Goal: Find specific page/section: Find specific page/section

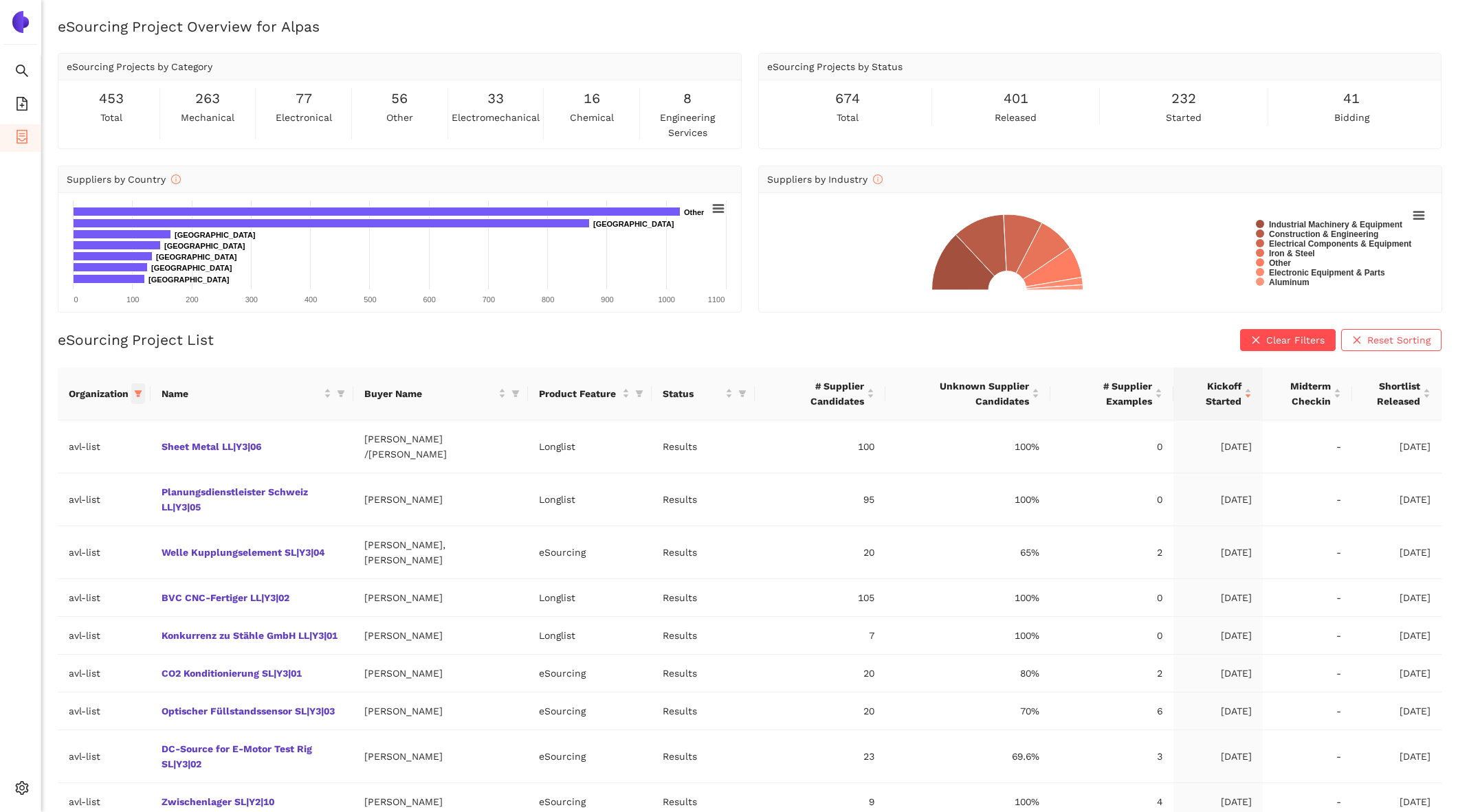
click at [139, 394] on icon "filter" at bounding box center [138, 393] width 7 height 7
click at [32, 610] on span "avl-list" at bounding box center [47, 606] width 37 height 11
checkbox input "false"
click at [79, 415] on input "text" at bounding box center [91, 421] width 113 height 15
type input "sbb"
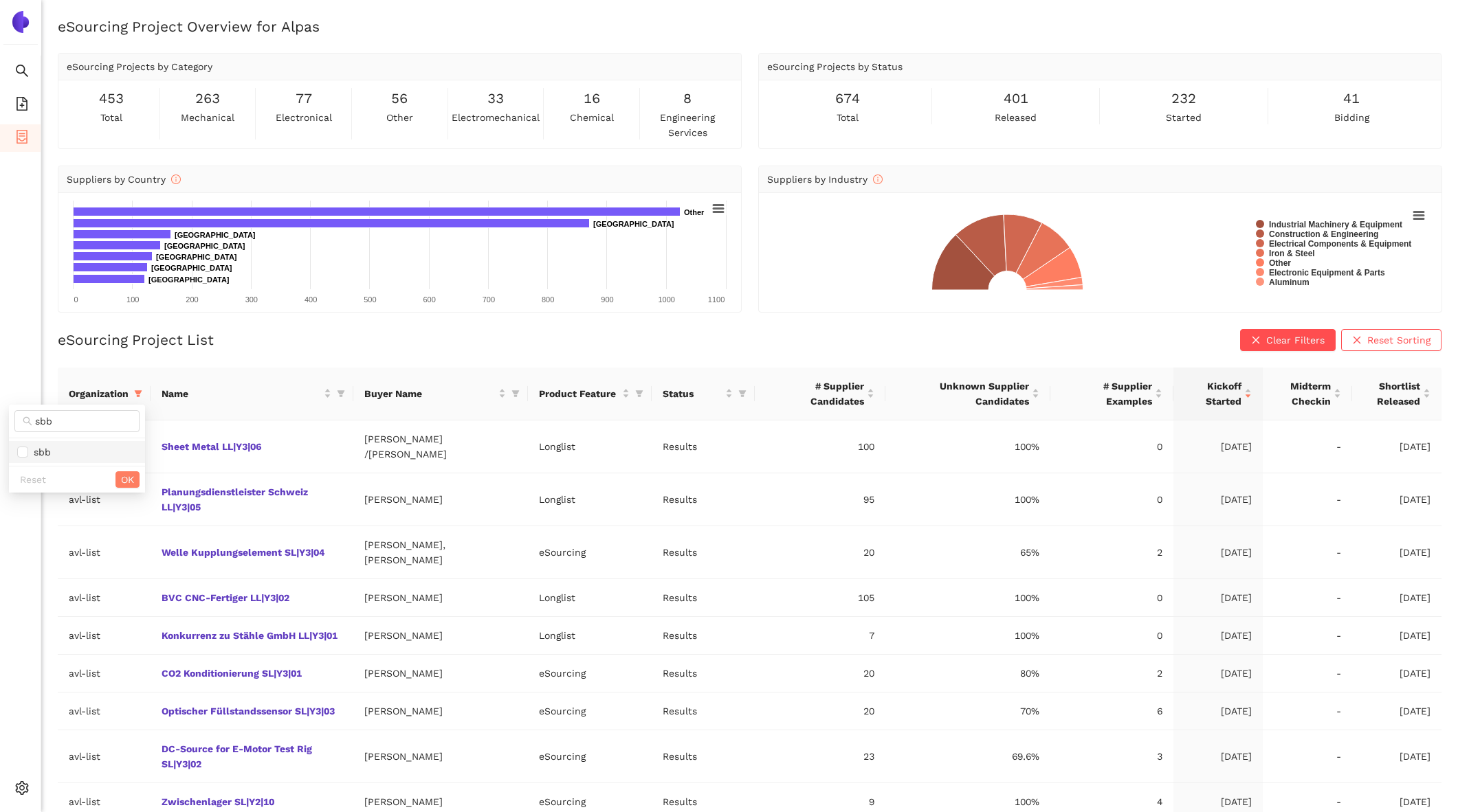
click at [76, 459] on span "sbb" at bounding box center [77, 452] width 119 height 15
checkbox input "true"
click at [142, 482] on div "Reset OK" at bounding box center [76, 479] width 136 height 27
click at [128, 480] on span "OK" at bounding box center [127, 479] width 13 height 15
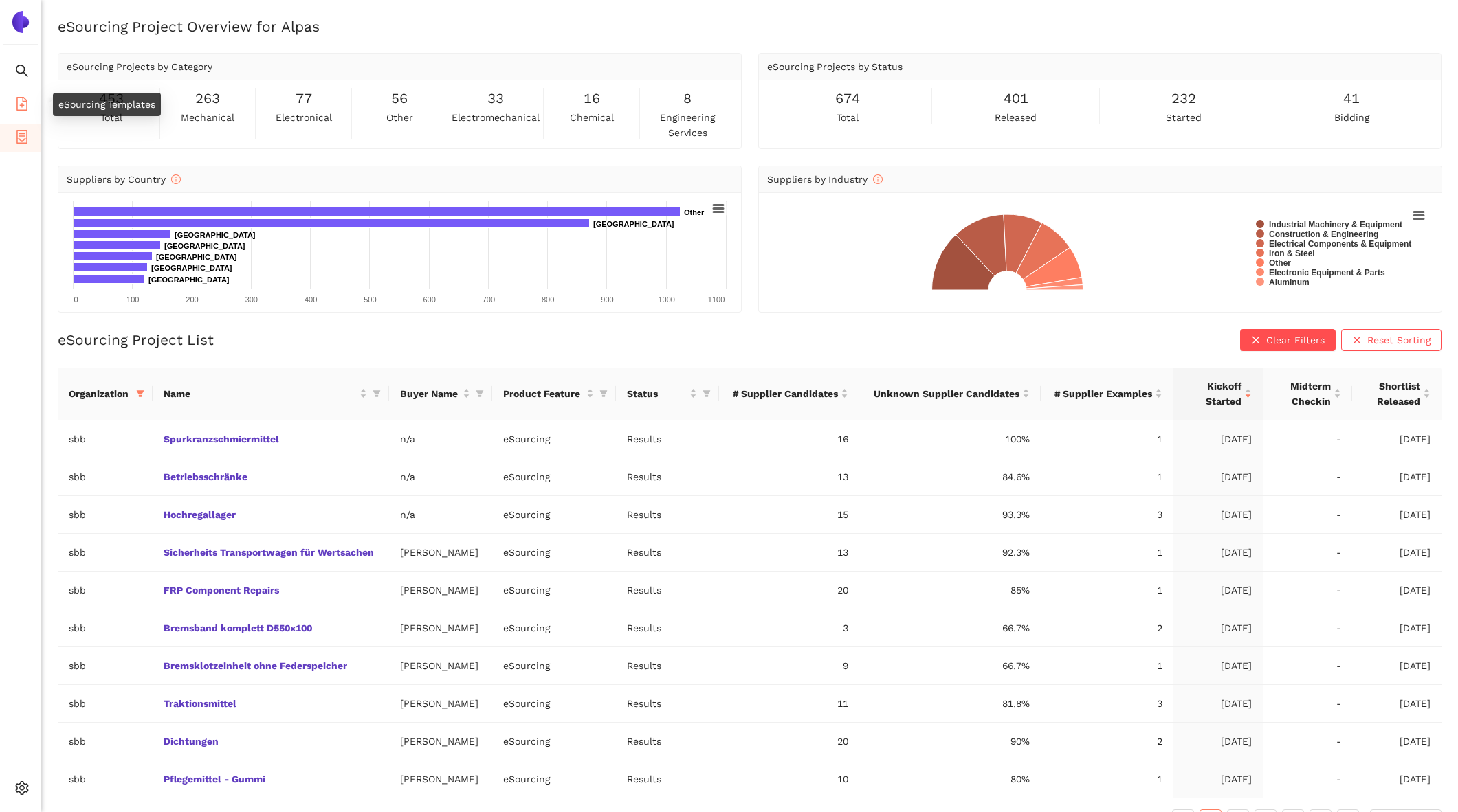
click at [20, 106] on icon "file-add" at bounding box center [22, 103] width 14 height 14
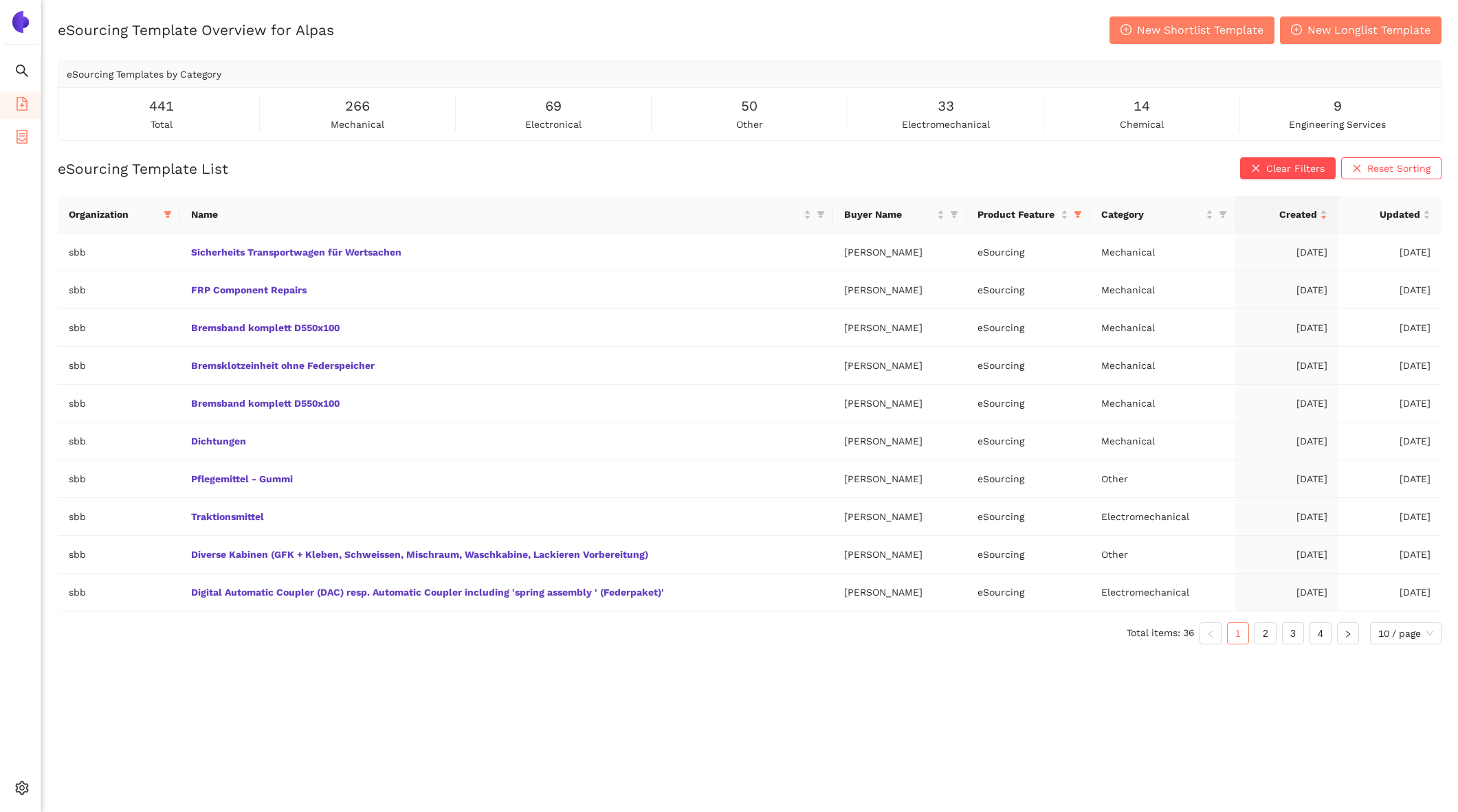
click at [20, 138] on icon "container" at bounding box center [22, 136] width 14 height 14
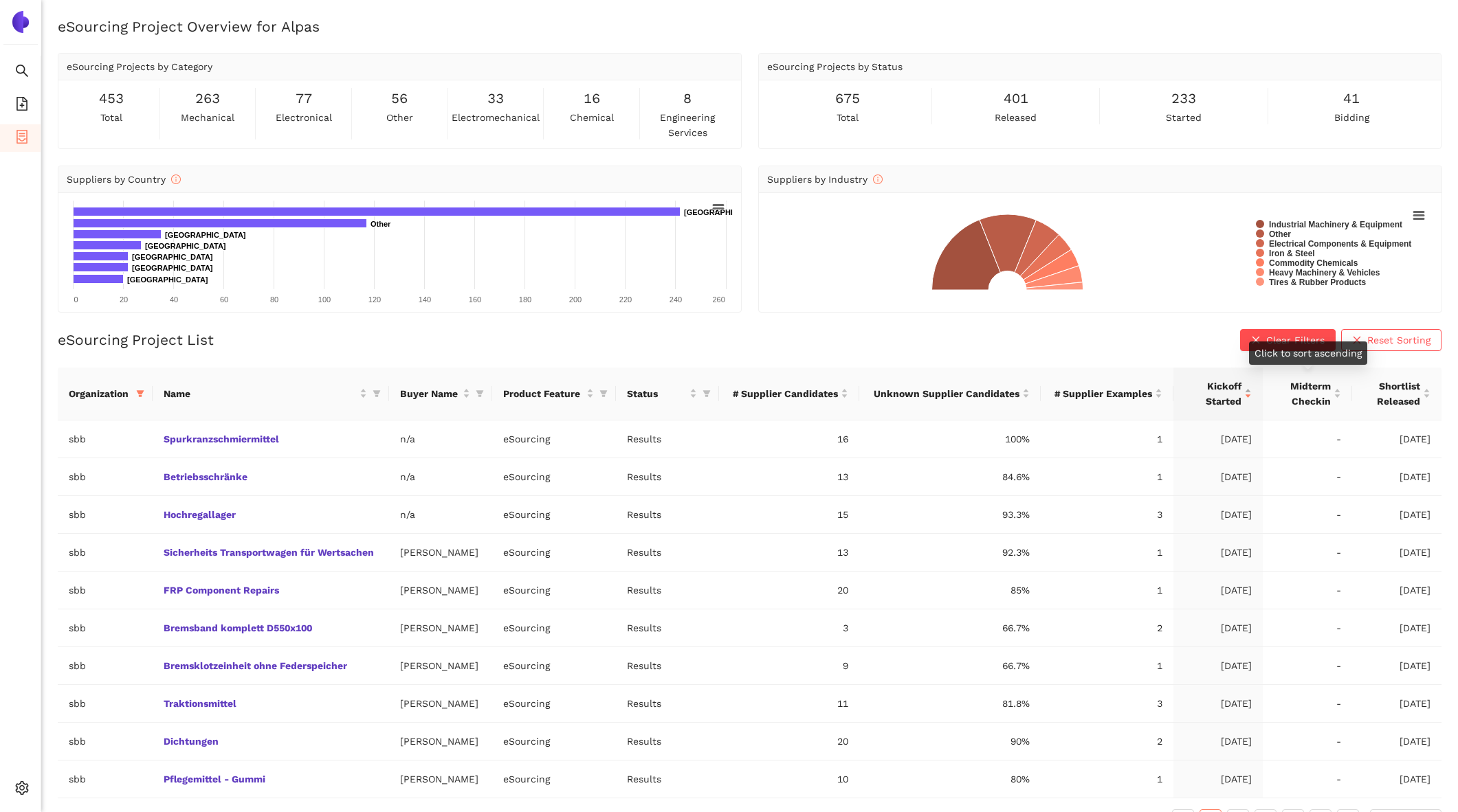
click at [1236, 379] on span "Kickoff Started" at bounding box center [1213, 394] width 57 height 31
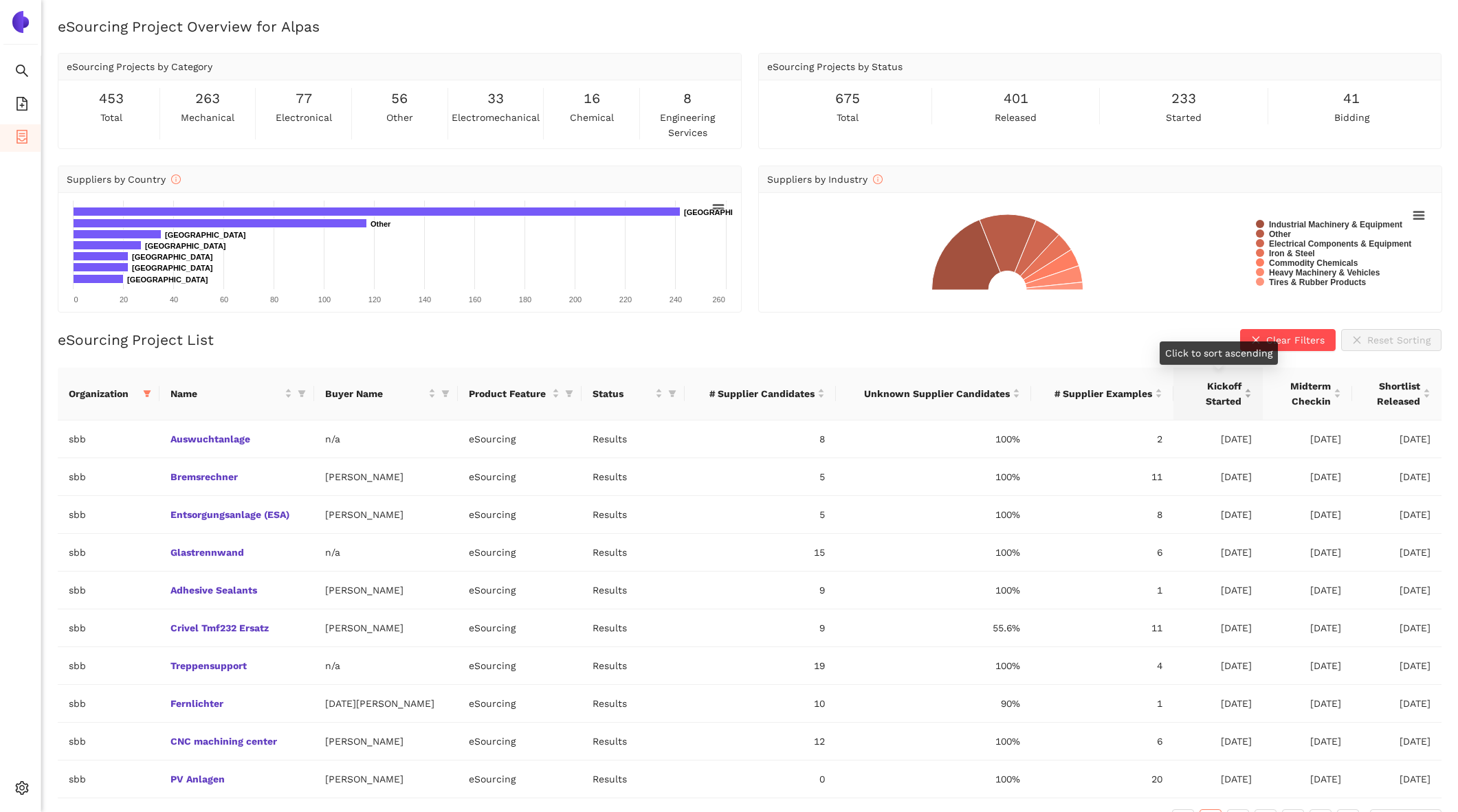
click at [1236, 379] on span "Kickoff Started" at bounding box center [1213, 394] width 57 height 31
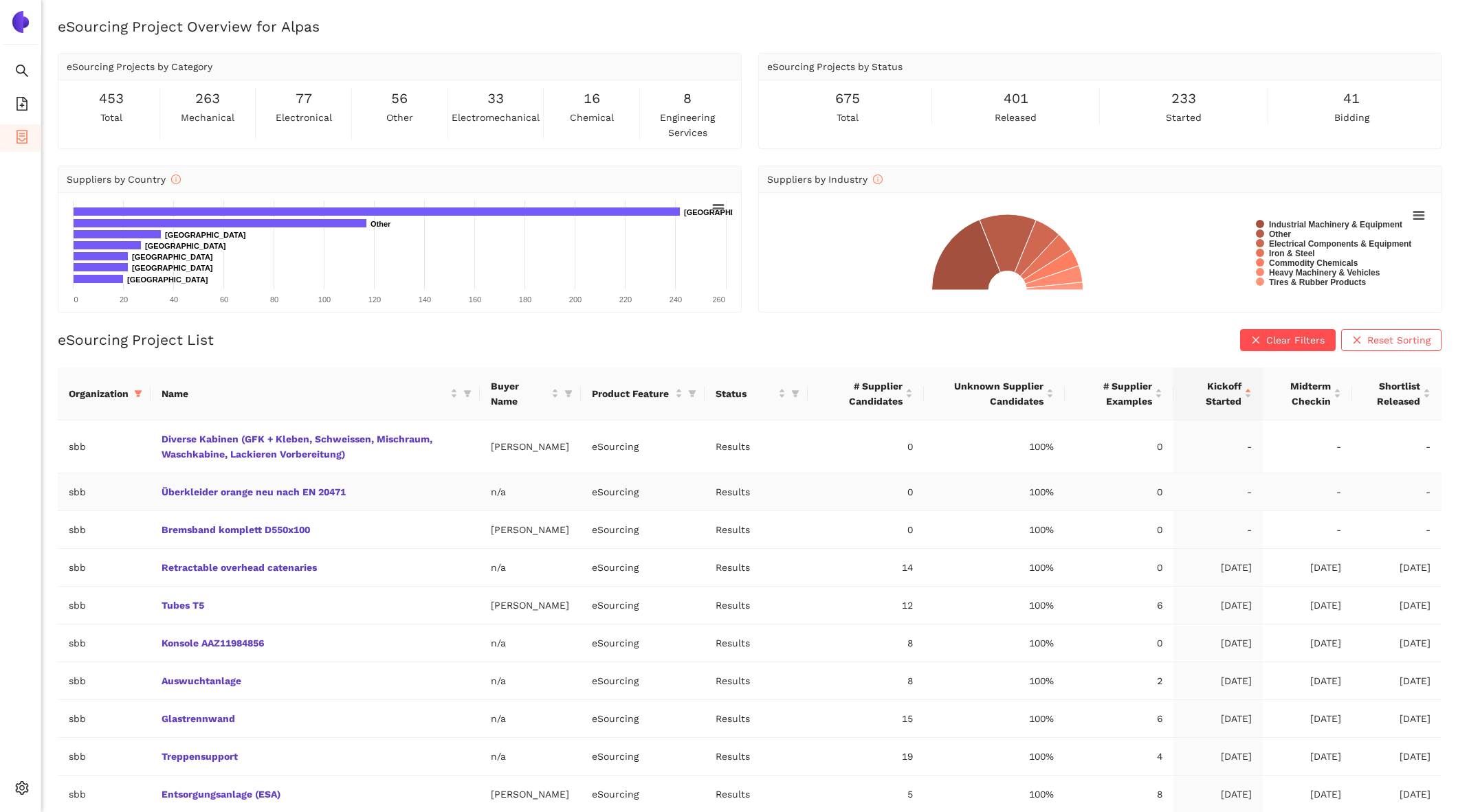
click at [397, 486] on td "Überkleider orange neu nach EN 20471" at bounding box center [315, 492] width 329 height 38
drag, startPoint x: 397, startPoint y: 486, endPoint x: 848, endPoint y: 495, distance: 451.1
click at [848, 495] on tr "sbb Überkleider orange neu nach EN 20471 n/a eSourcing Results 0 100% 0 - - -" at bounding box center [749, 492] width 1384 height 38
click at [848, 495] on td "0" at bounding box center [865, 492] width 116 height 38
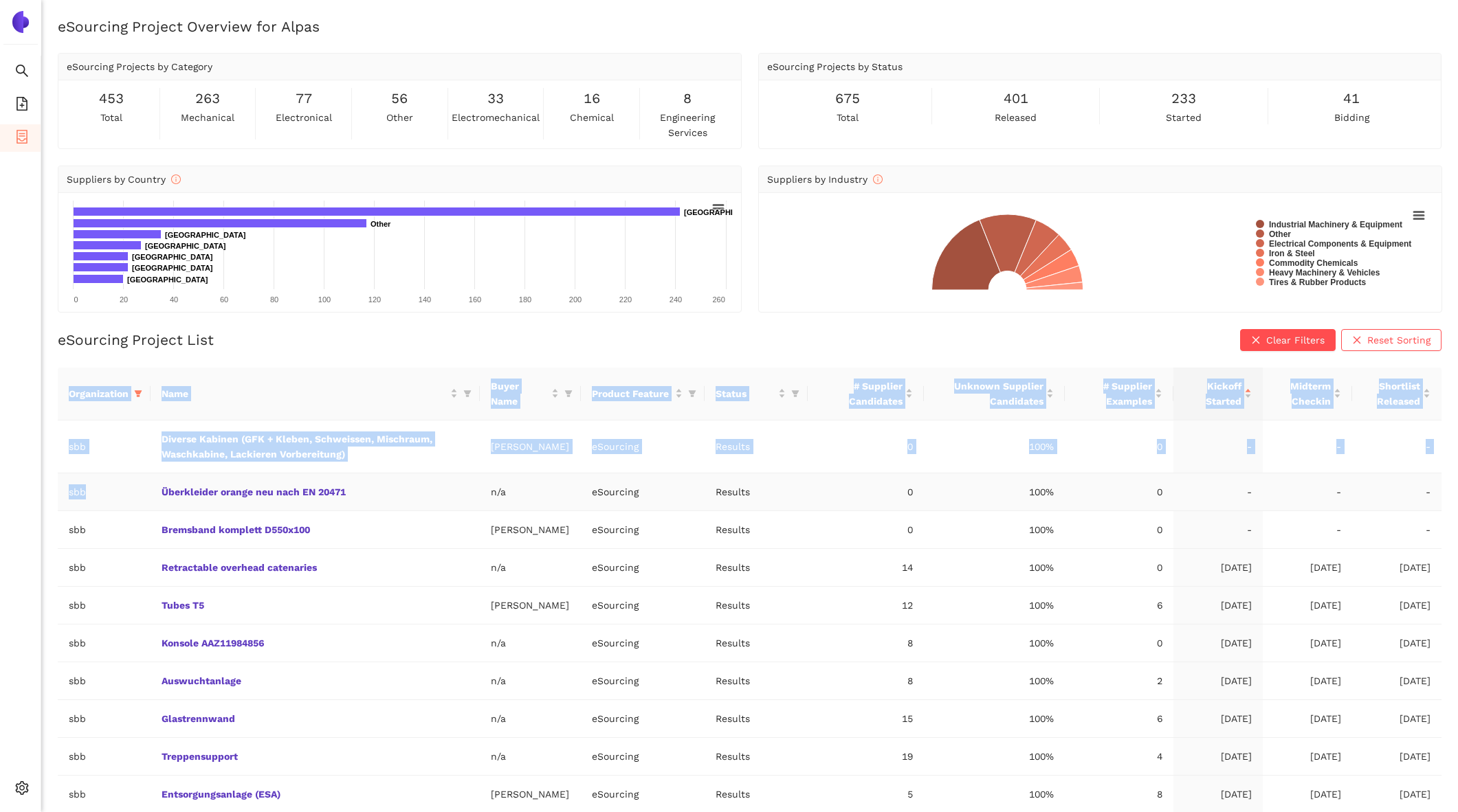
drag, startPoint x: 111, startPoint y: 486, endPoint x: 57, endPoint y: 487, distance: 54.0
click at [56, 487] on div "eSourcing Project Overview for Alpas eSourcing Projects by Category 453 total 2…" at bounding box center [749, 422] width 1416 height 812
click at [68, 487] on td "sbb" at bounding box center [103, 492] width 92 height 38
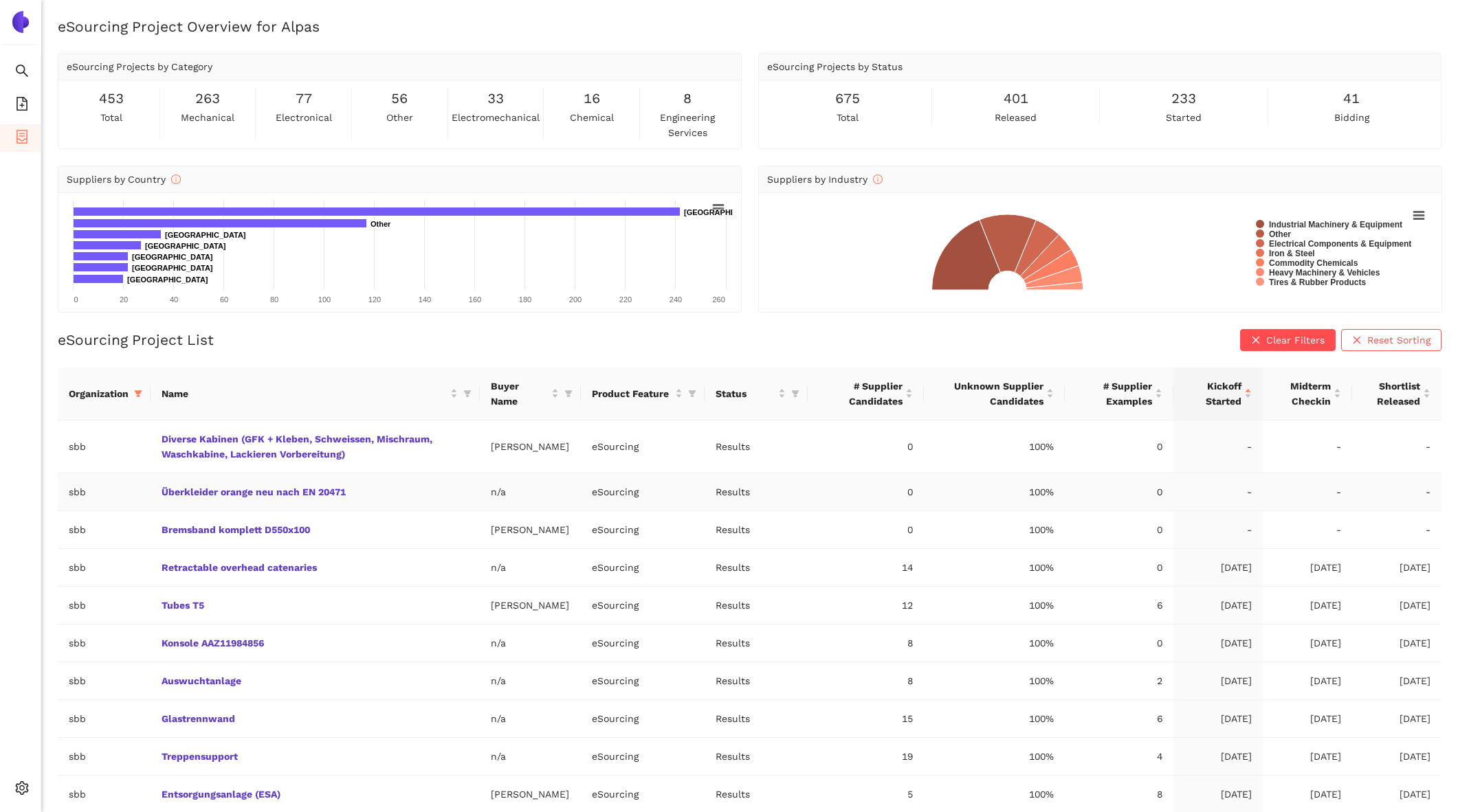
click at [76, 489] on td "sbb" at bounding box center [103, 492] width 92 height 38
click at [277, 347] on div "eSourcing Project List Clear Filters Reset Sorting" at bounding box center [749, 340] width 1384 height 22
drag, startPoint x: 277, startPoint y: 347, endPoint x: 59, endPoint y: 345, distance: 218.0
click at [58, 345] on div "eSourcing Project List Clear Filters Reset Sorting" at bounding box center [749, 340] width 1384 height 22
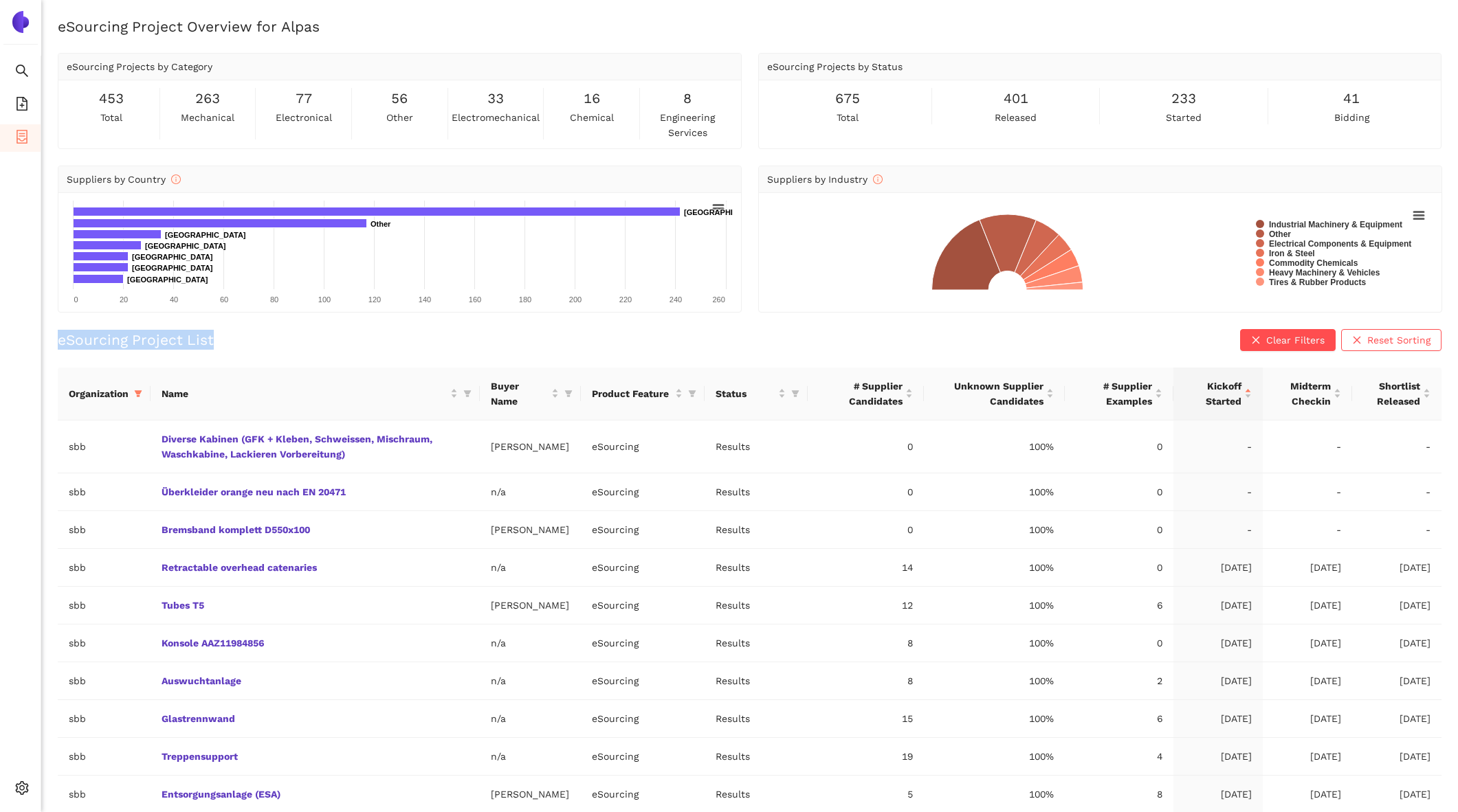
click at [69, 344] on h2 "eSourcing Project List" at bounding box center [135, 339] width 156 height 20
drag, startPoint x: 69, startPoint y: 344, endPoint x: 198, endPoint y: 343, distance: 129.0
click at [199, 344] on h2 "eSourcing Project List" at bounding box center [135, 339] width 156 height 20
click at [198, 343] on h2 "eSourcing Project List" at bounding box center [135, 339] width 156 height 20
drag, startPoint x: 198, startPoint y: 343, endPoint x: 91, endPoint y: 342, distance: 107.0
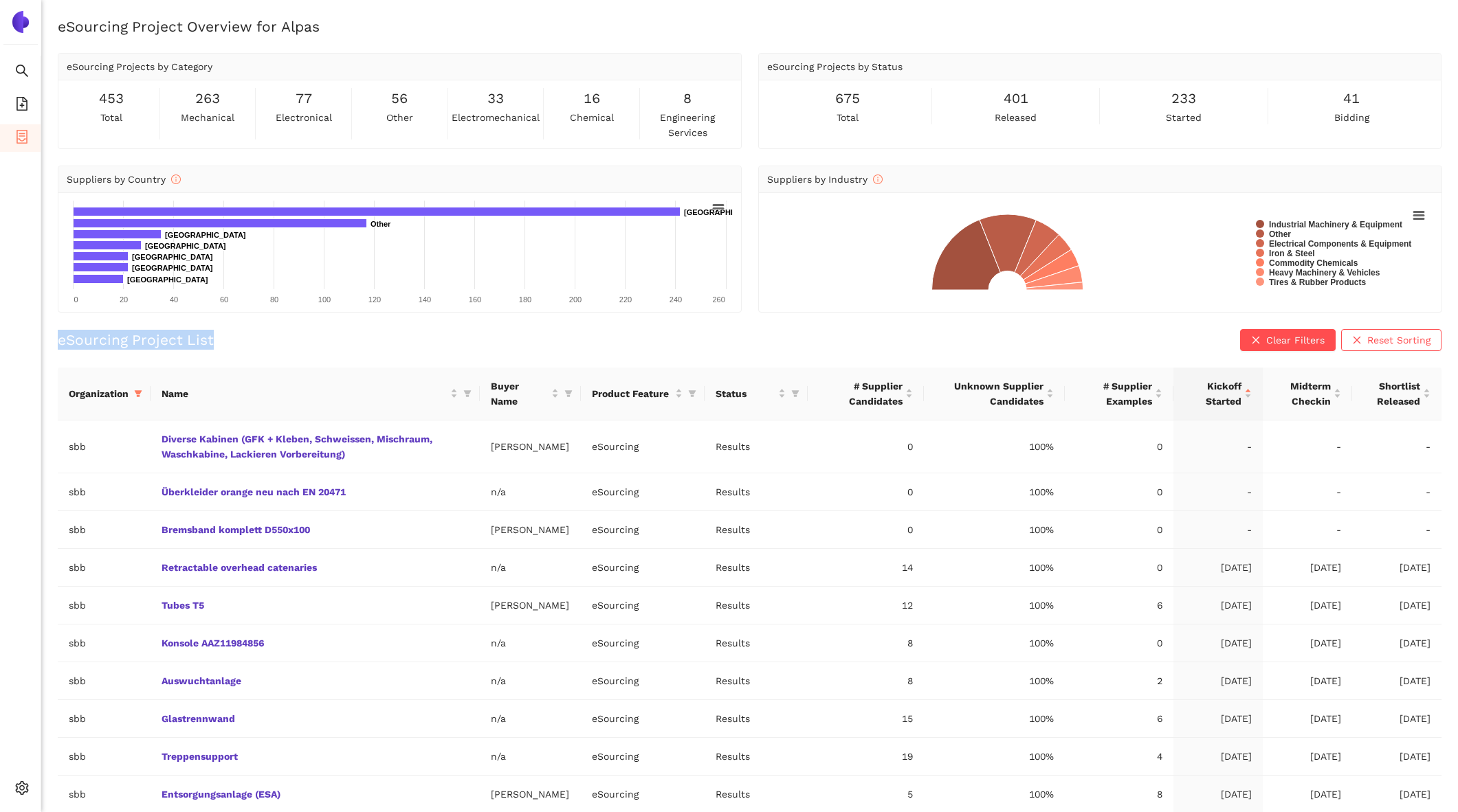
click at [90, 343] on h2 "eSourcing Project List" at bounding box center [135, 339] width 156 height 20
click at [91, 342] on h2 "eSourcing Project List" at bounding box center [135, 339] width 156 height 20
drag, startPoint x: 60, startPoint y: 339, endPoint x: 232, endPoint y: 336, distance: 172.0
click at [232, 337] on div "eSourcing Project List Clear Filters Reset Sorting" at bounding box center [749, 340] width 1384 height 22
click at [232, 336] on div "eSourcing Project List Clear Filters Reset Sorting" at bounding box center [749, 340] width 1384 height 22
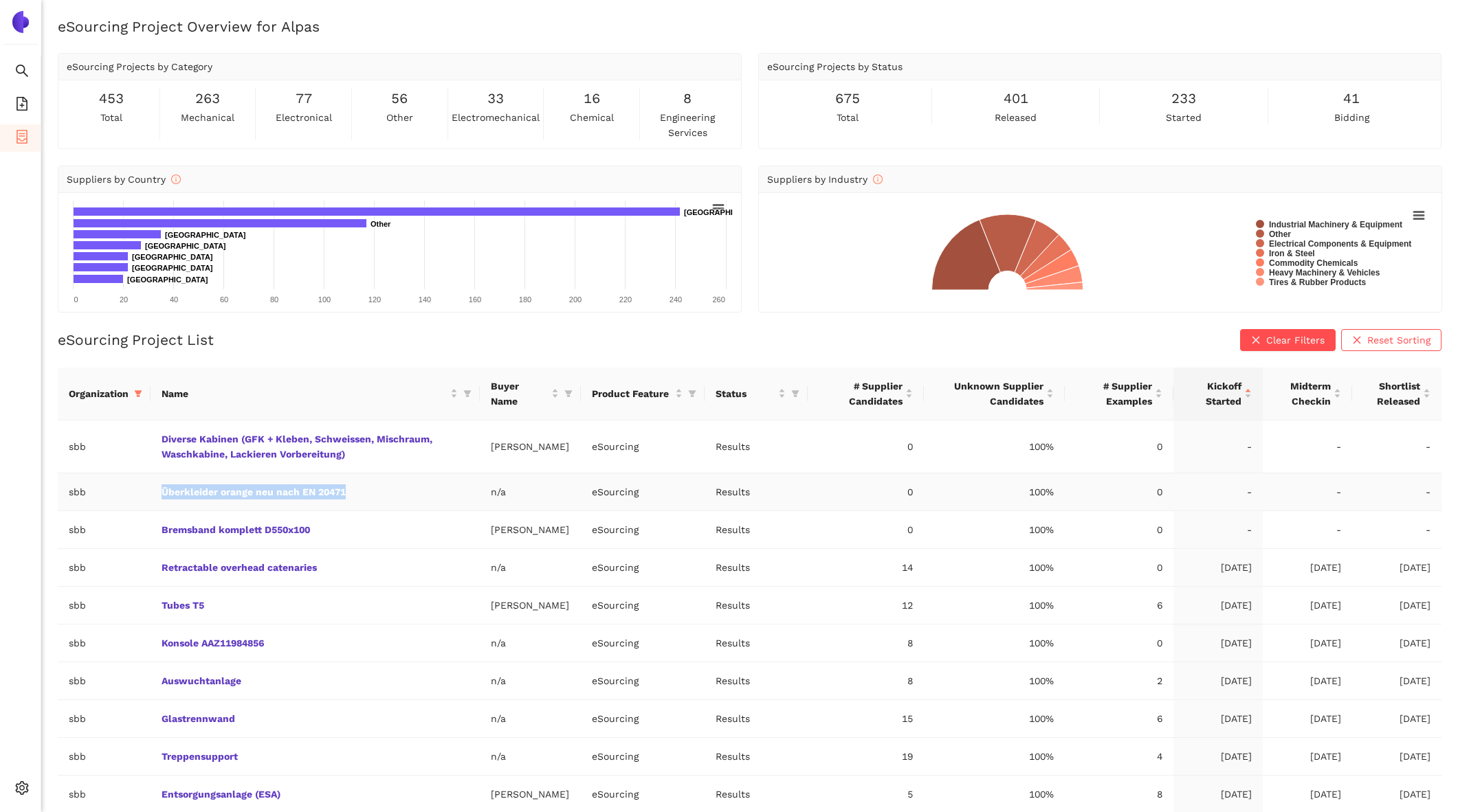
drag, startPoint x: 369, startPoint y: 489, endPoint x: 152, endPoint y: 489, distance: 217.0
click at [152, 489] on td "Überkleider orange neu nach EN 20471" at bounding box center [315, 492] width 329 height 38
click at [0, 0] on link "Überkleider orange neu nach EN 20471" at bounding box center [0, 0] width 0 height 0
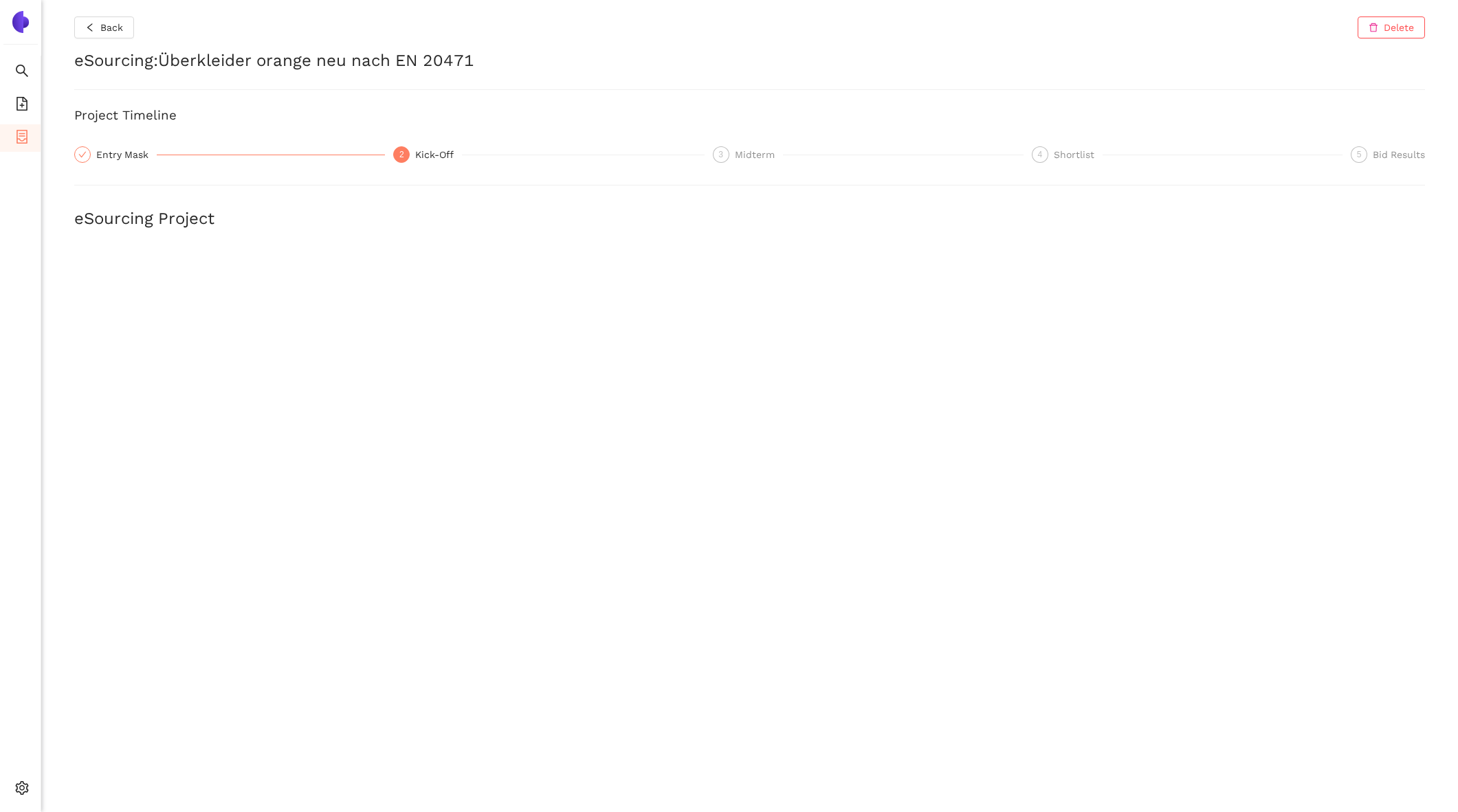
click at [279, 60] on h2 "eSourcing : Überkleider orange neu nach EN 20471" at bounding box center [749, 61] width 1350 height 23
click at [96, 18] on button "Back" at bounding box center [104, 28] width 60 height 22
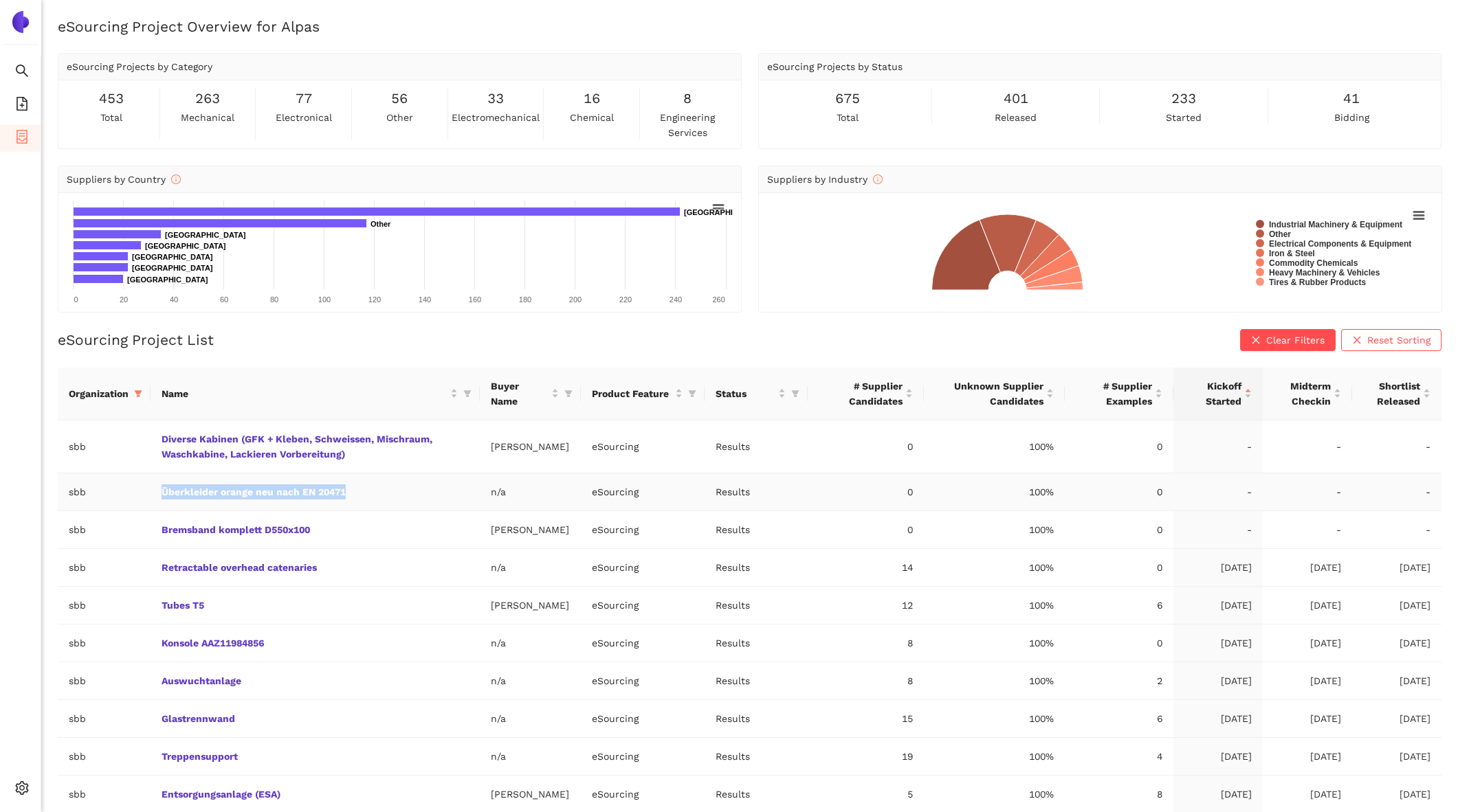
drag, startPoint x: 354, startPoint y: 500, endPoint x: 162, endPoint y: 494, distance: 192.1
click at [161, 493] on td "Überkleider orange neu nach EN 20471" at bounding box center [315, 492] width 329 height 38
copy link "Überkleider orange neu nach EN 20471"
click at [0, 0] on link "Überkleider orange neu nach EN 20471" at bounding box center [0, 0] width 0 height 0
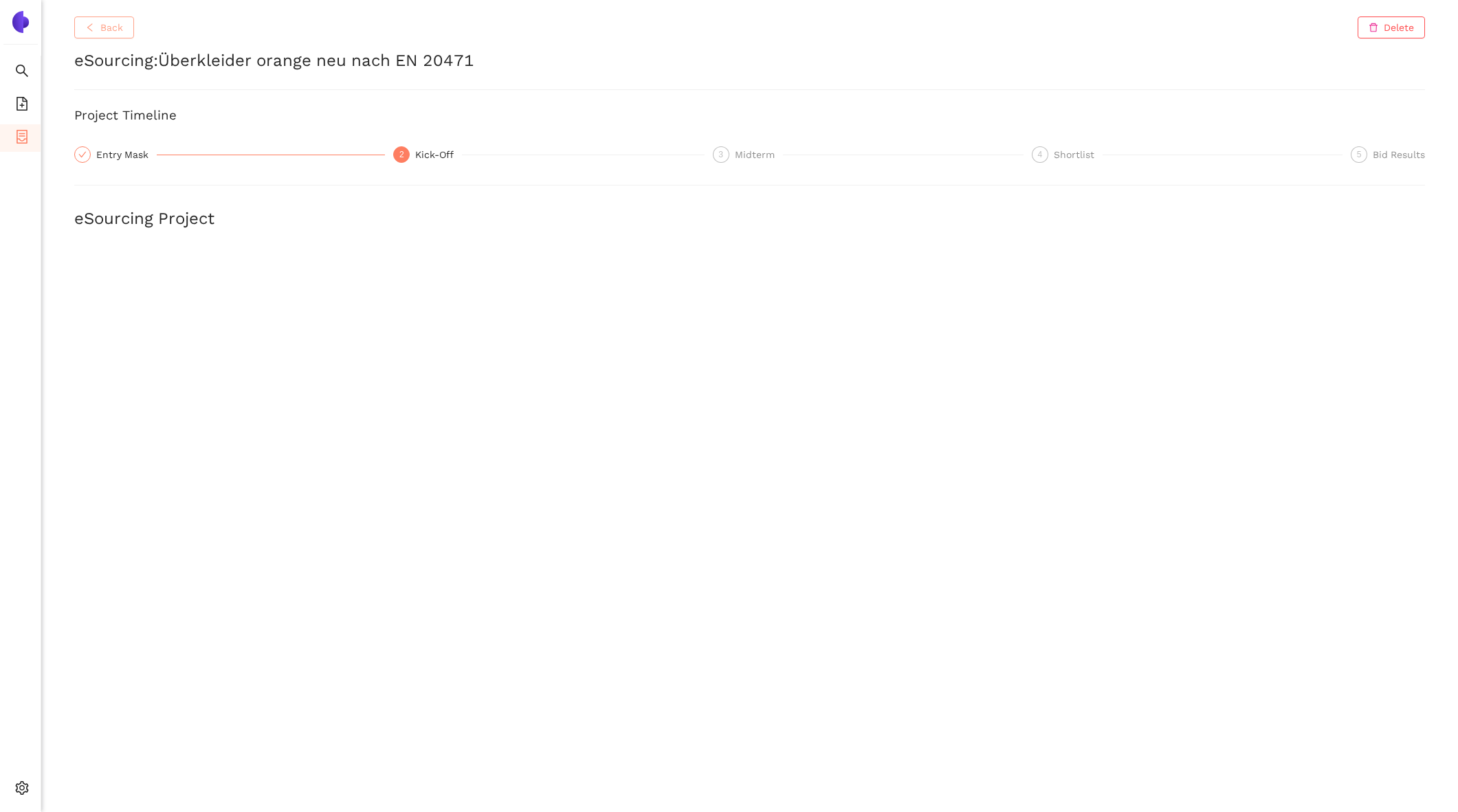
click at [115, 28] on span "Back" at bounding box center [111, 27] width 23 height 15
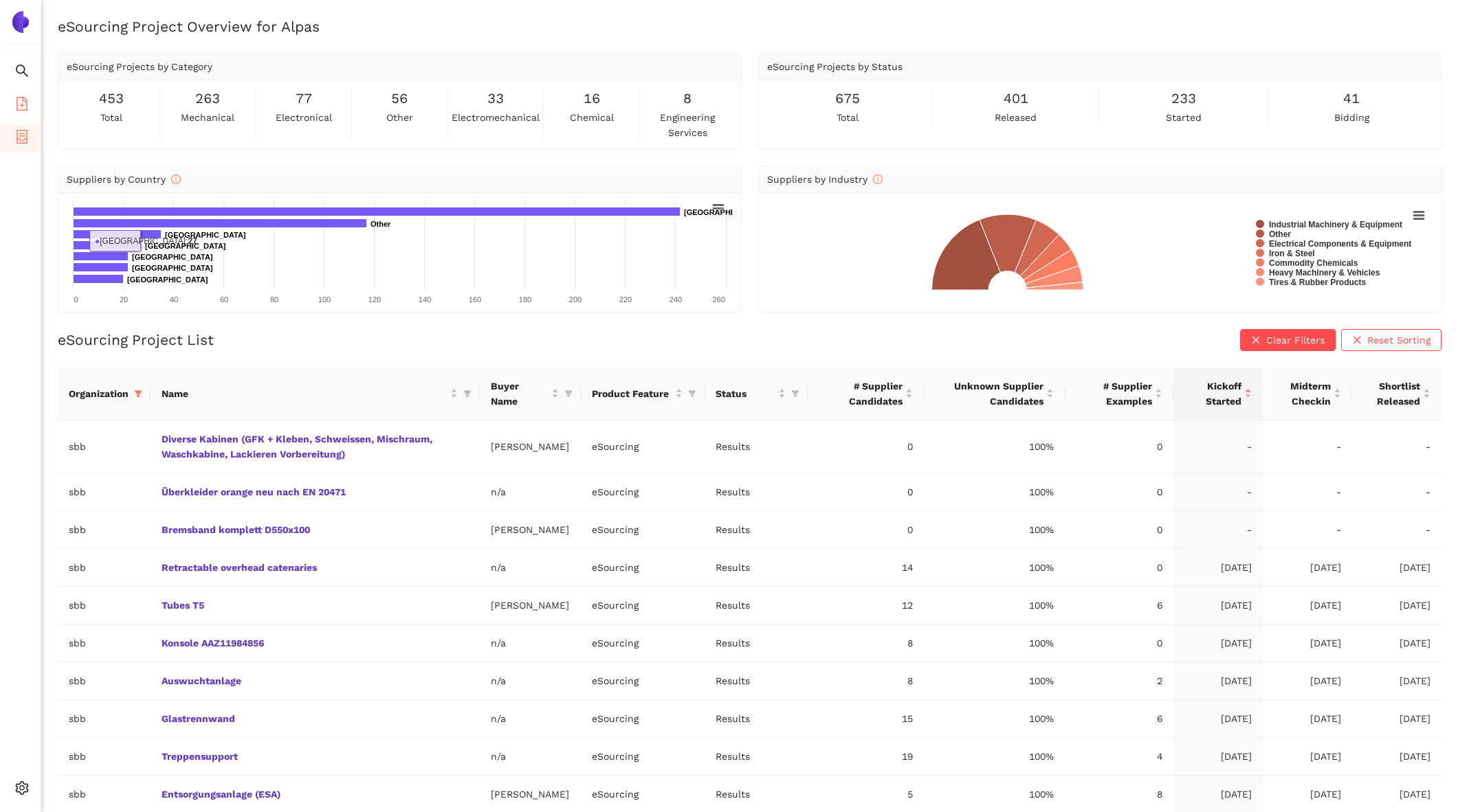
click at [23, 97] on icon "file-add" at bounding box center [22, 103] width 14 height 14
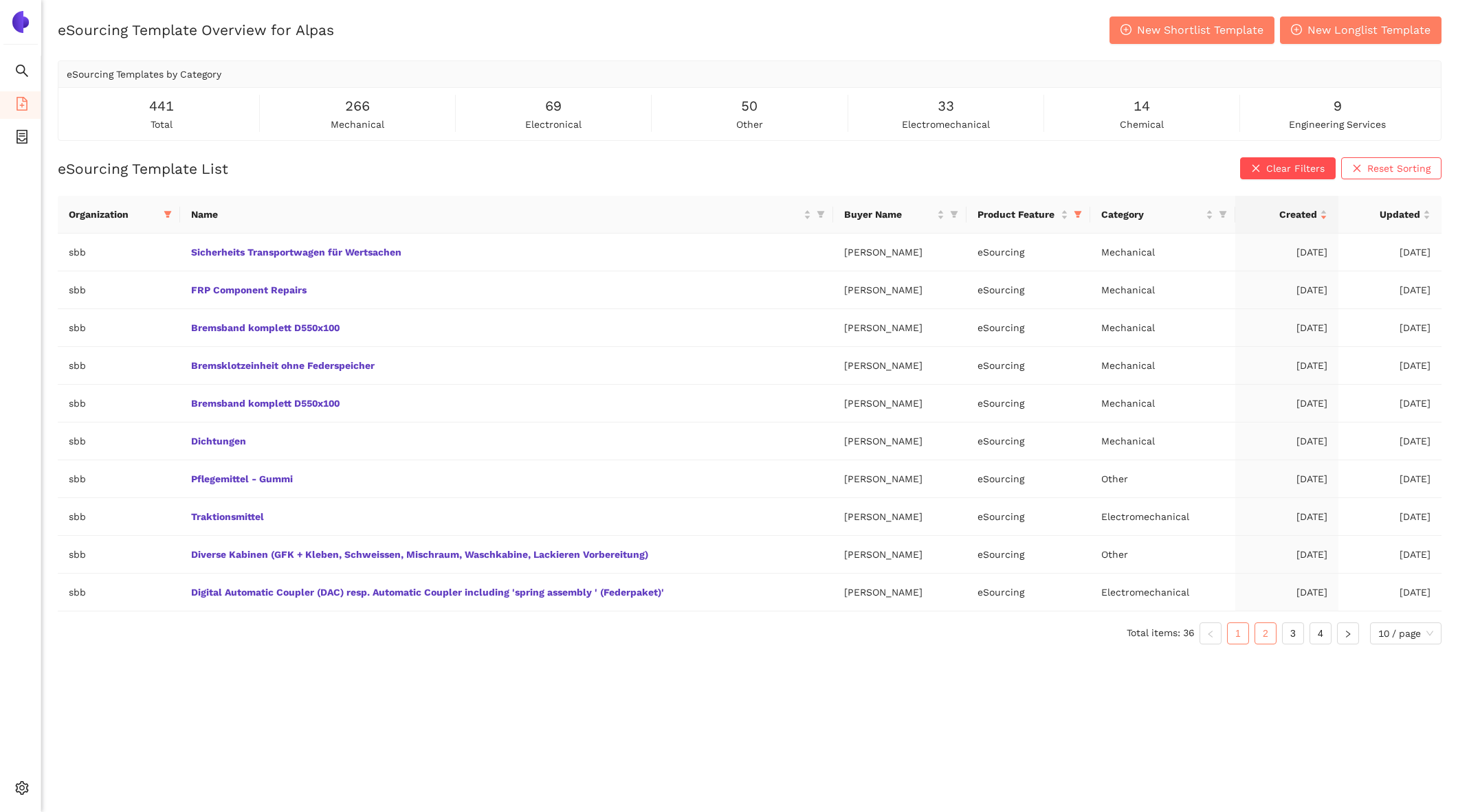
click at [1268, 632] on link "2" at bounding box center [1265, 634] width 20 height 20
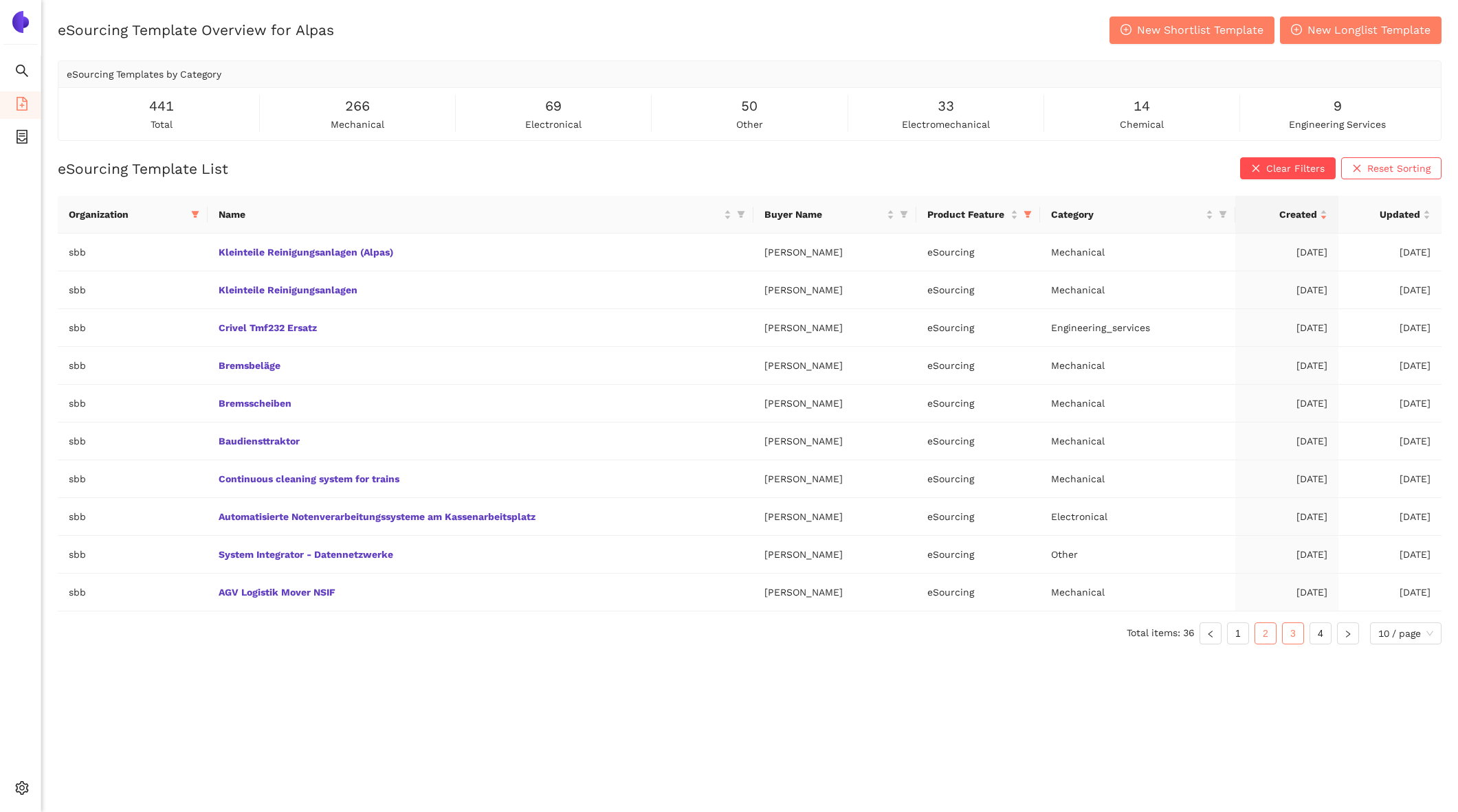
click at [1290, 632] on link "3" at bounding box center [1293, 634] width 20 height 20
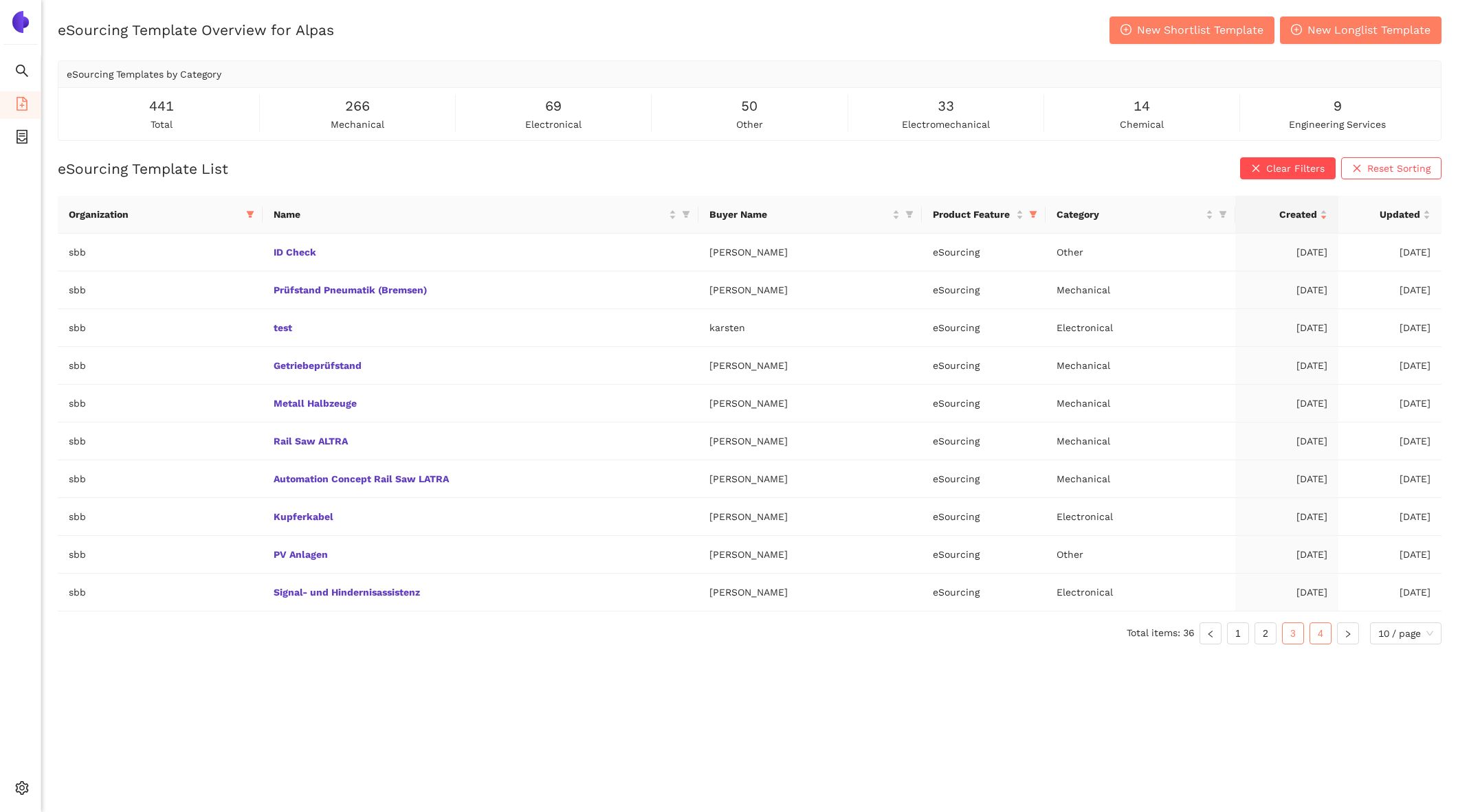
click at [1311, 631] on link "4" at bounding box center [1320, 634] width 20 height 20
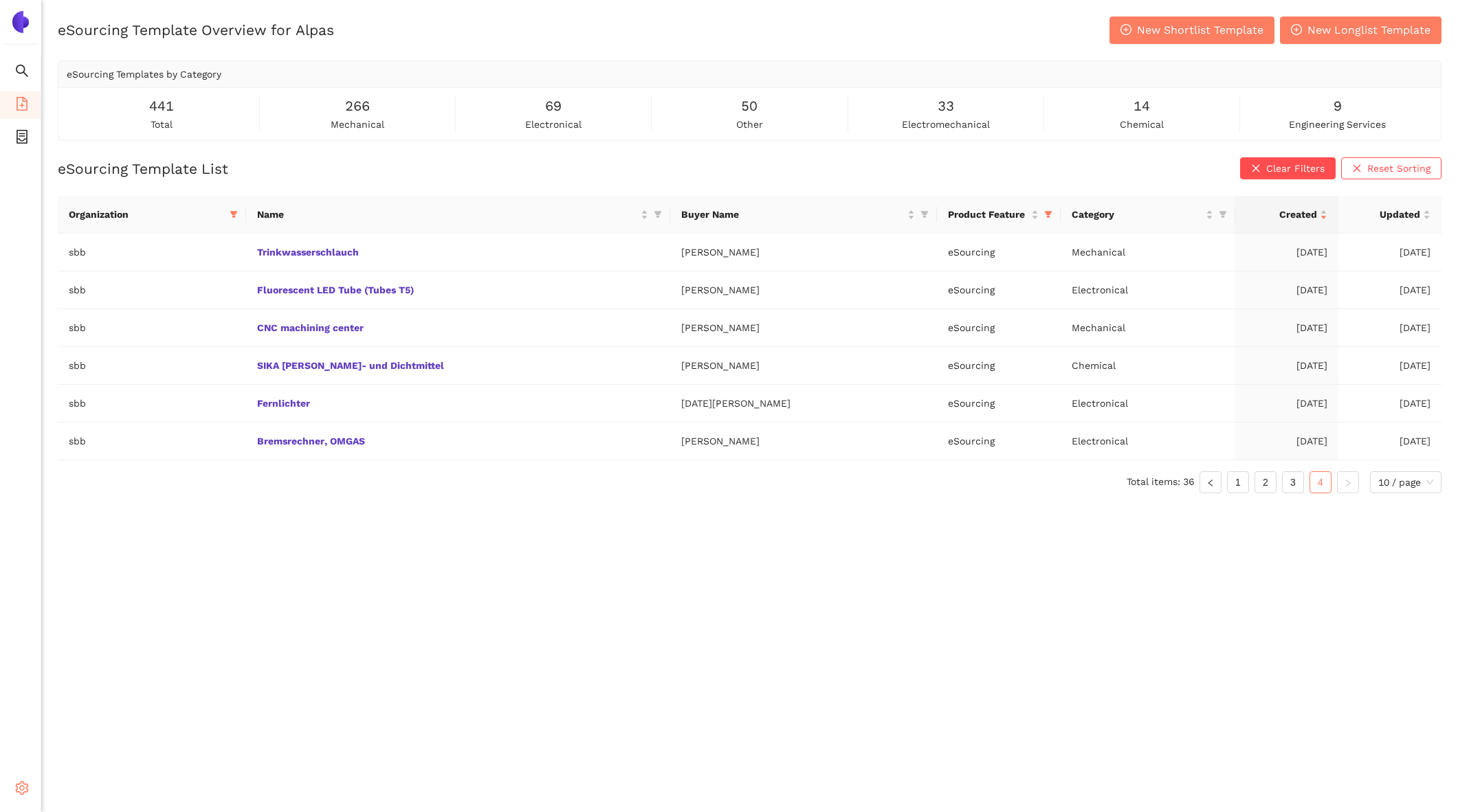
click at [23, 793] on icon "setting" at bounding box center [23, 788] width 13 height 14
click at [128, 688] on span "Internal Area" at bounding box center [99, 690] width 61 height 11
